Goal: Information Seeking & Learning: Check status

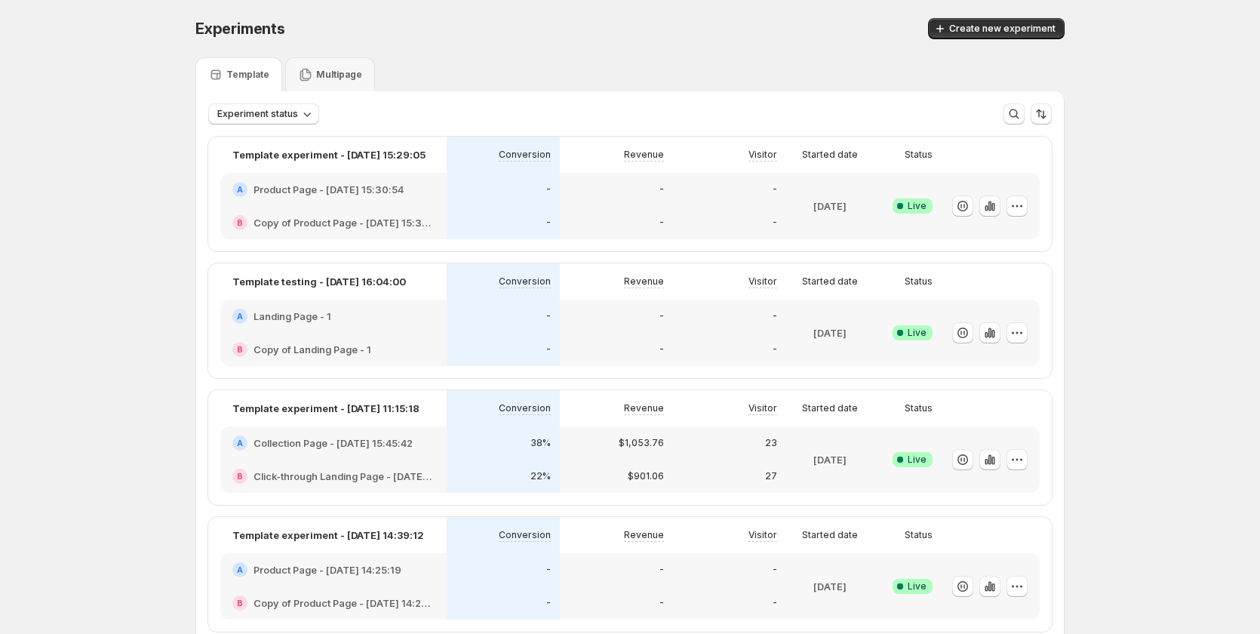
click at [380, 201] on div "A Product Page - Aug 18, 15:30:54" at bounding box center [333, 189] width 226 height 33
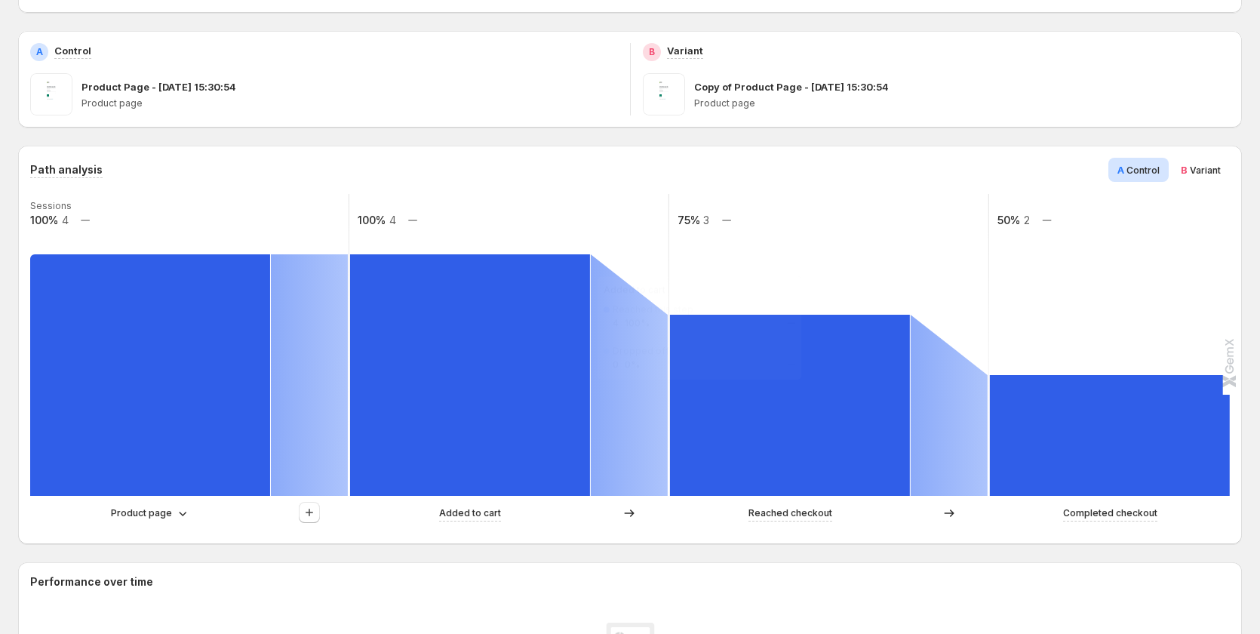
scroll to position [232, 0]
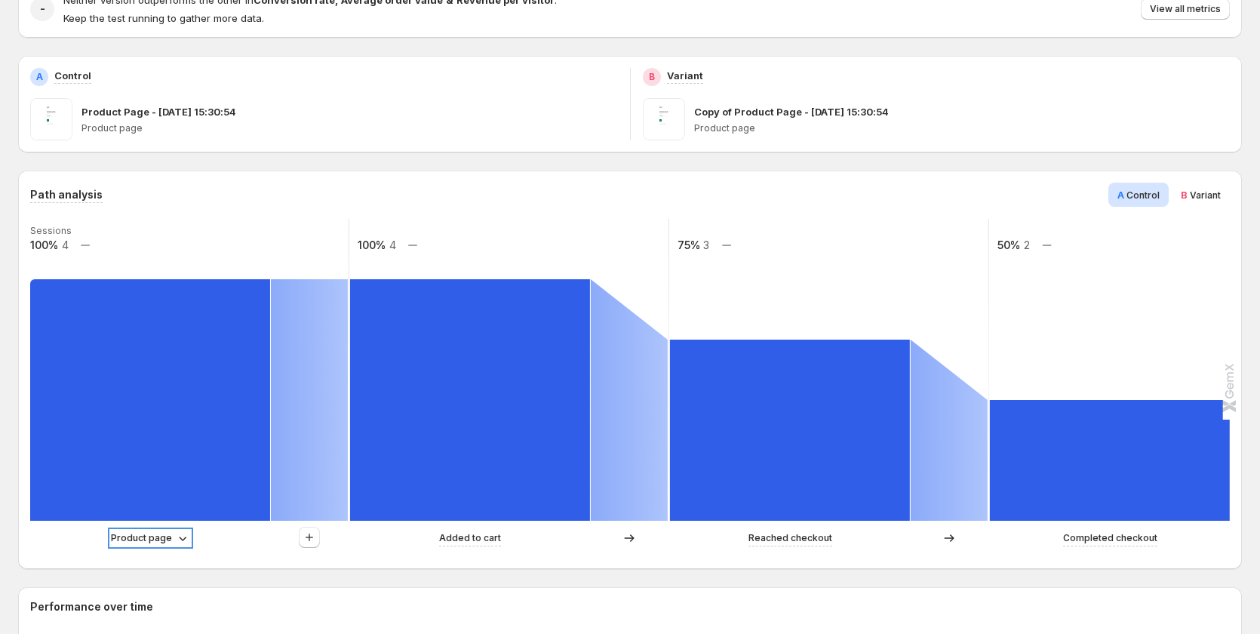
click at [136, 531] on p "Product page" at bounding box center [141, 537] width 61 height 15
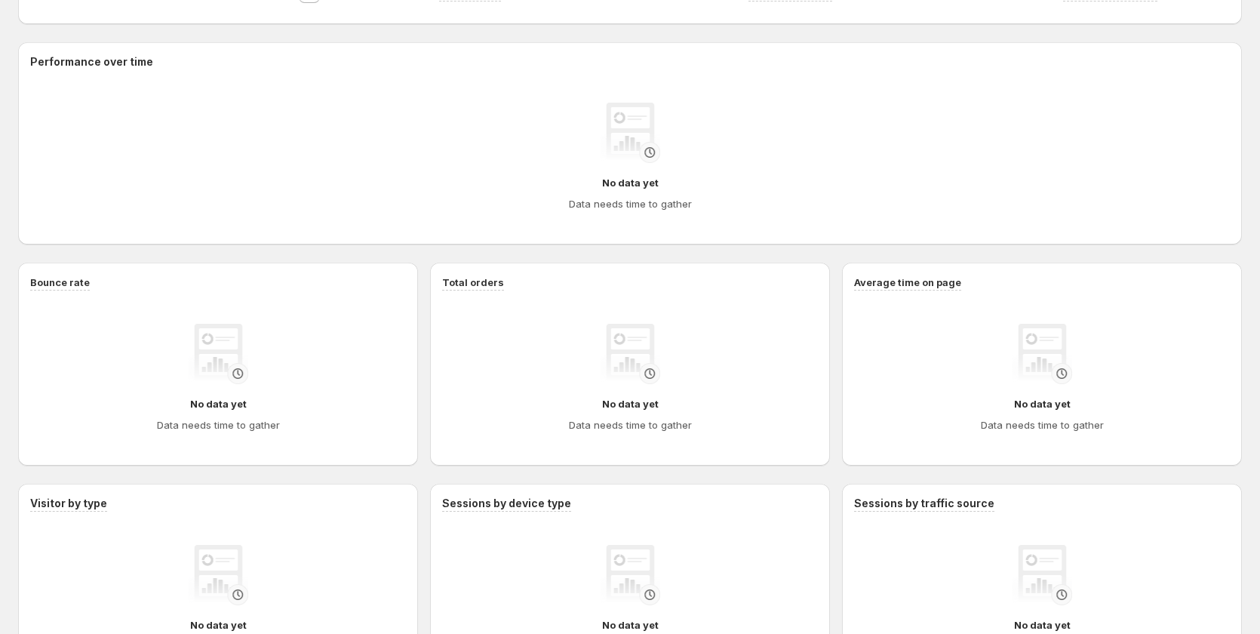
scroll to position [911, 0]
